Goal: Task Accomplishment & Management: Manage account settings

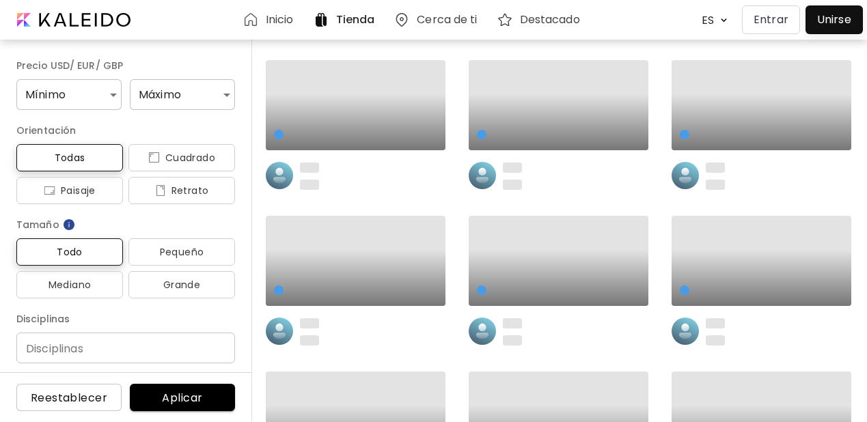
click at [760, 24] on p "Entrar" at bounding box center [771, 20] width 35 height 16
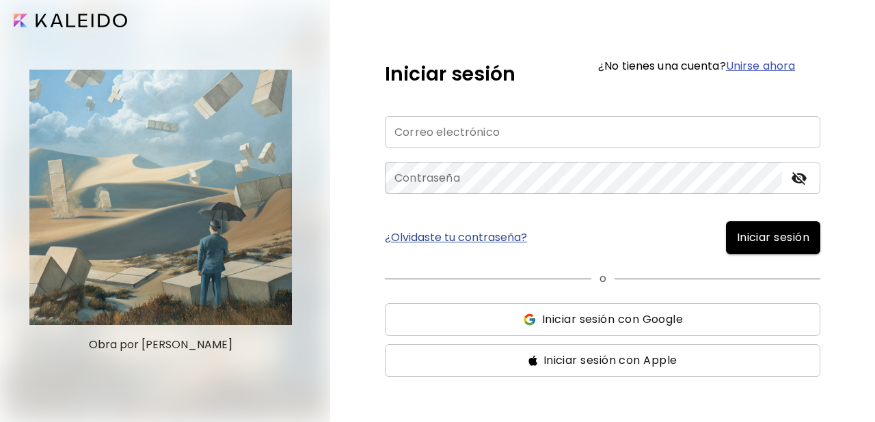
type input "**********"
click at [754, 242] on span "Iniciar sesión" at bounding box center [773, 238] width 72 height 16
